Goal: Transaction & Acquisition: Purchase product/service

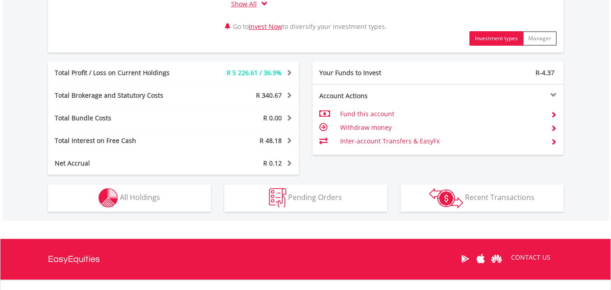
scroll to position [470, 0]
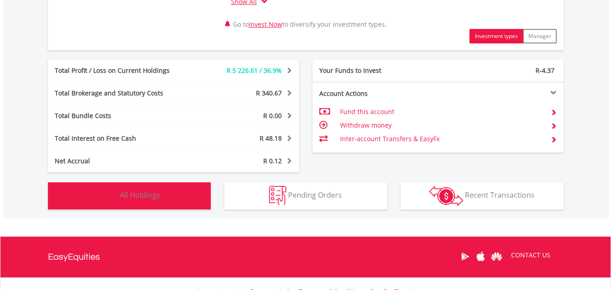
click at [132, 194] on span "All Holdings" at bounding box center [140, 195] width 40 height 10
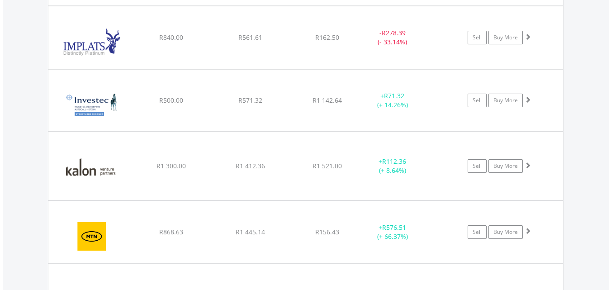
scroll to position [1286, 0]
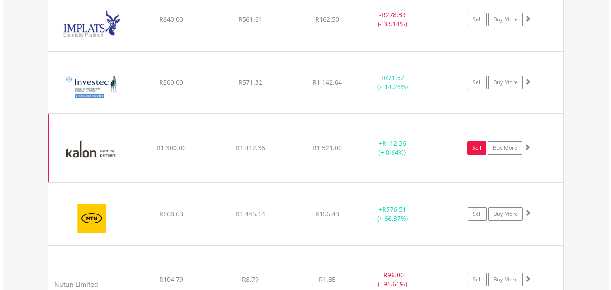
click at [478, 151] on link "Sell" at bounding box center [476, 148] width 19 height 14
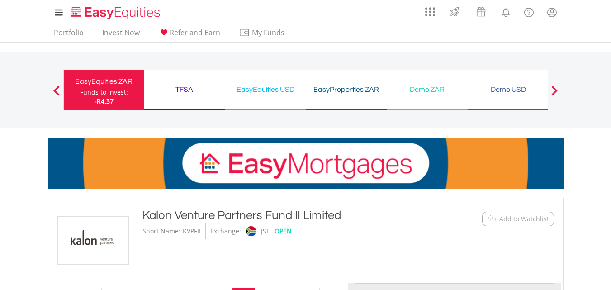
type input "*******"
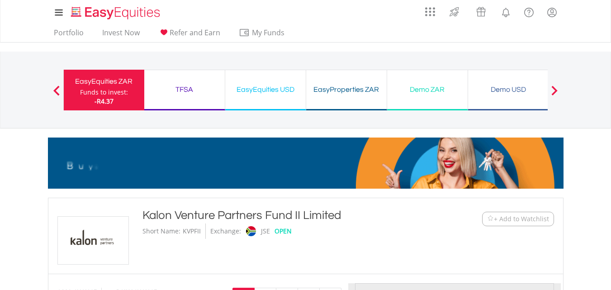
type input "******"
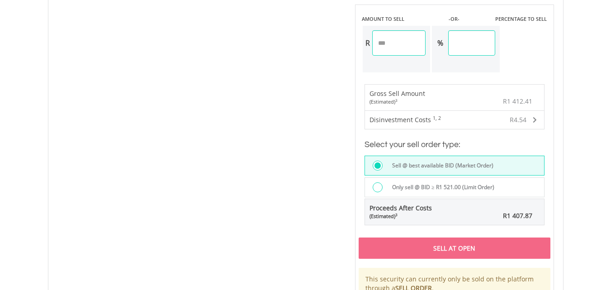
scroll to position [587, 0]
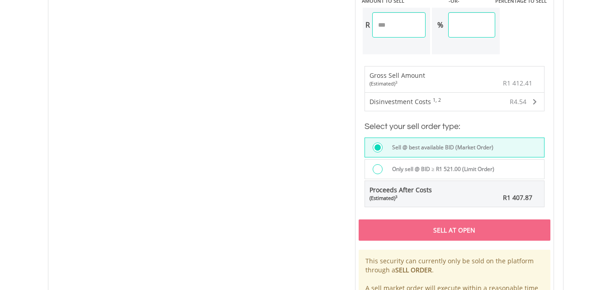
click at [453, 233] on div "Sell At Open" at bounding box center [455, 229] width 192 height 21
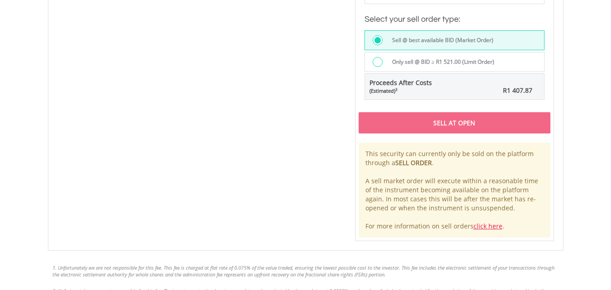
scroll to position [695, 0]
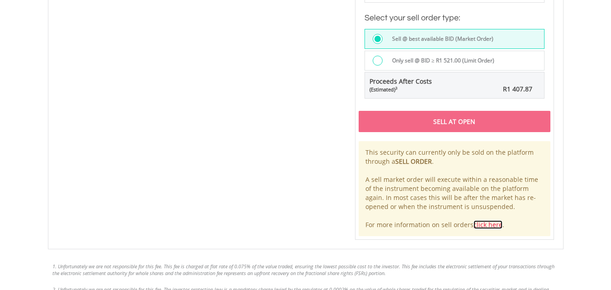
click at [489, 227] on link "click here" at bounding box center [488, 224] width 29 height 9
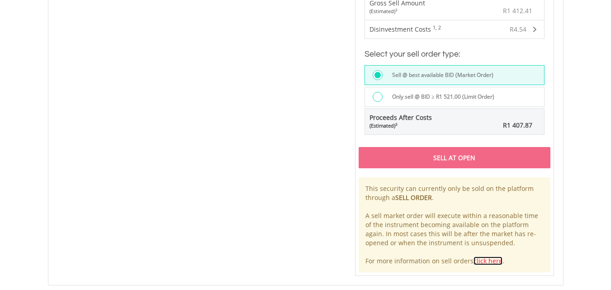
scroll to position [677, 0]
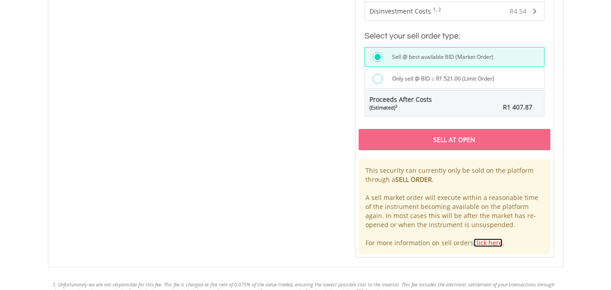
click at [486, 243] on link "click here" at bounding box center [488, 242] width 29 height 9
